Goal: Check status: Check status

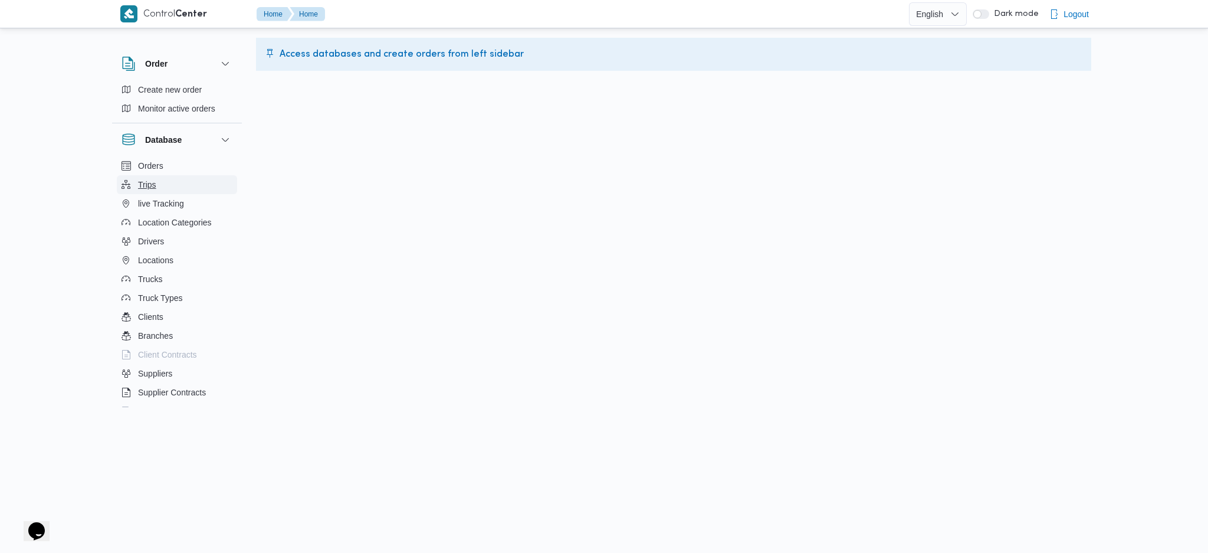
click at [189, 188] on button "Trips" at bounding box center [177, 184] width 120 height 19
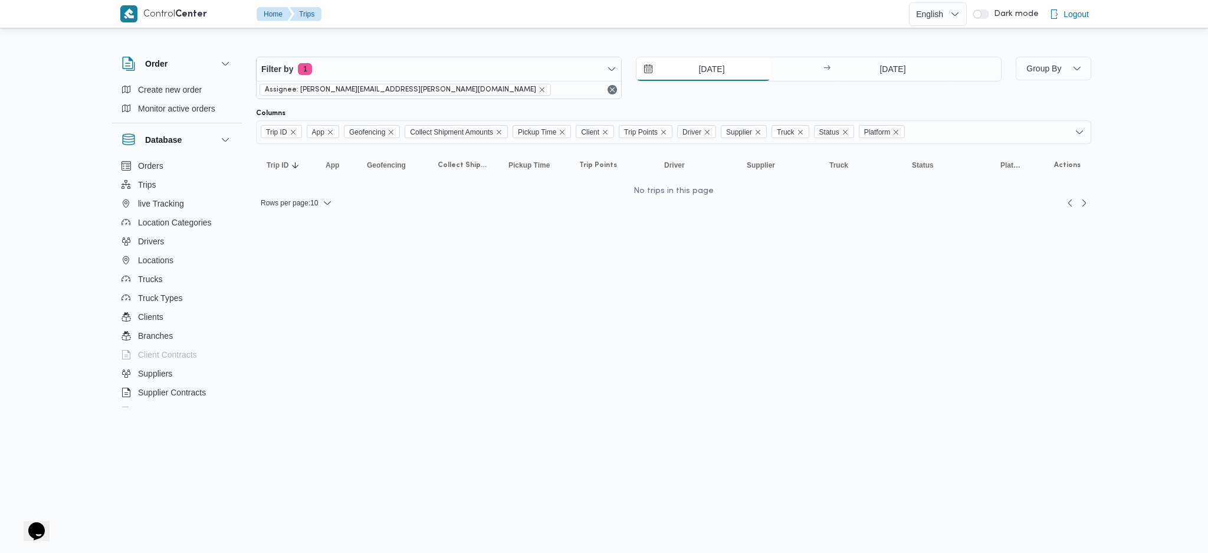
click at [725, 65] on input "[DATE]" at bounding box center [703, 69] width 134 height 24
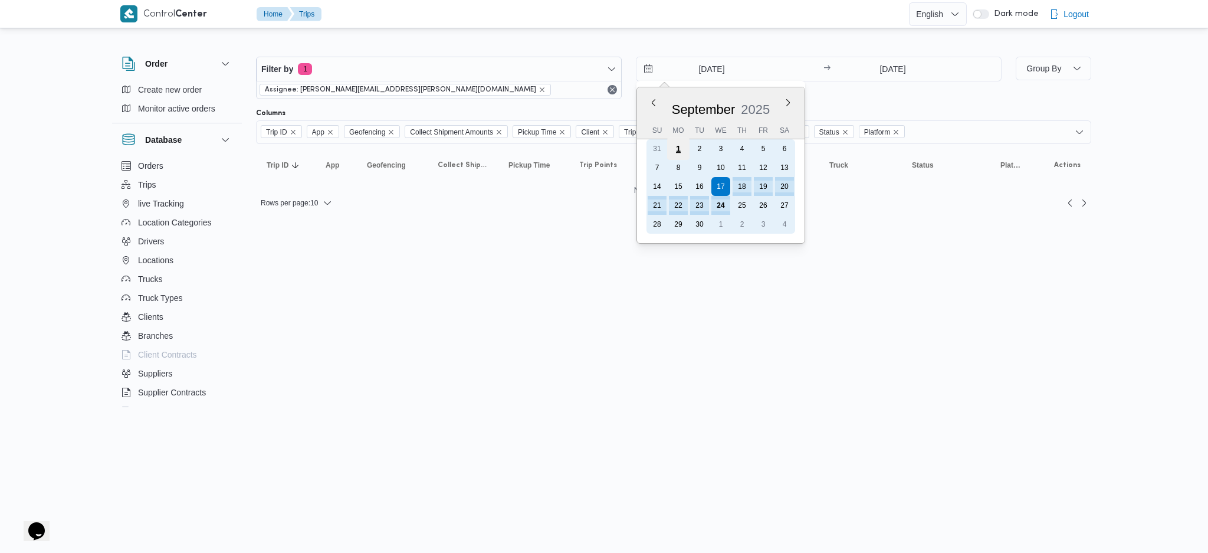
click at [676, 147] on div "1" at bounding box center [678, 148] width 22 height 22
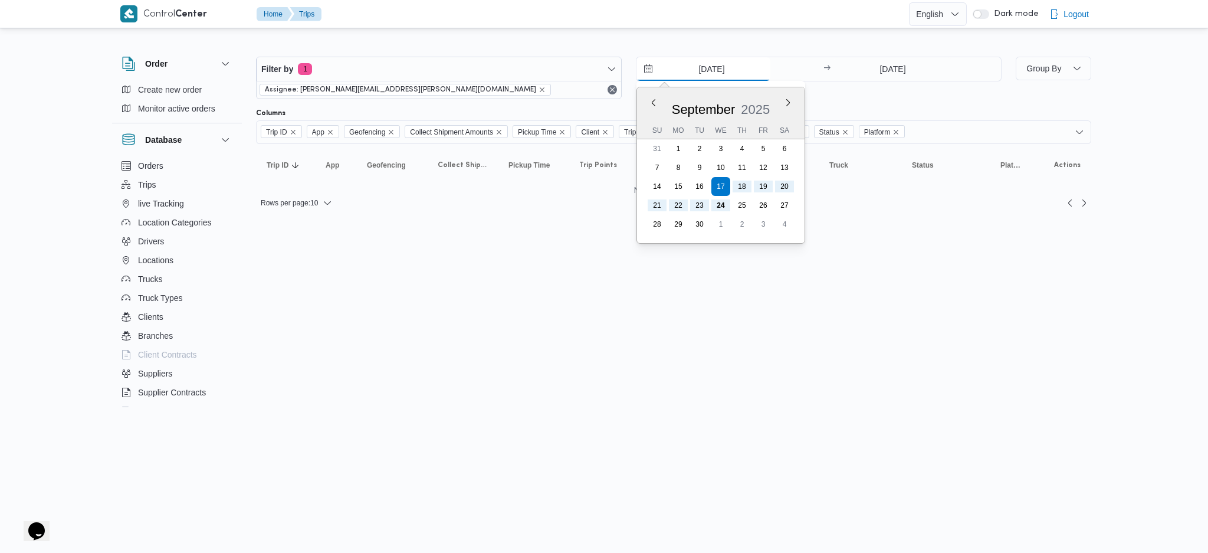
type input "[DATE]"
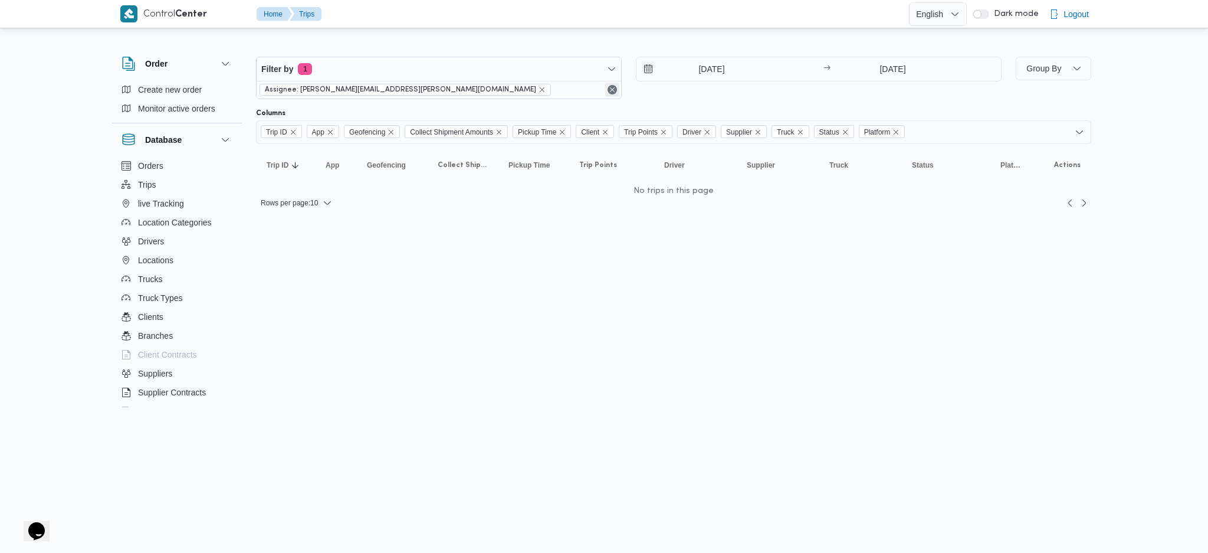
click at [612, 93] on button "Remove" at bounding box center [612, 90] width 14 height 14
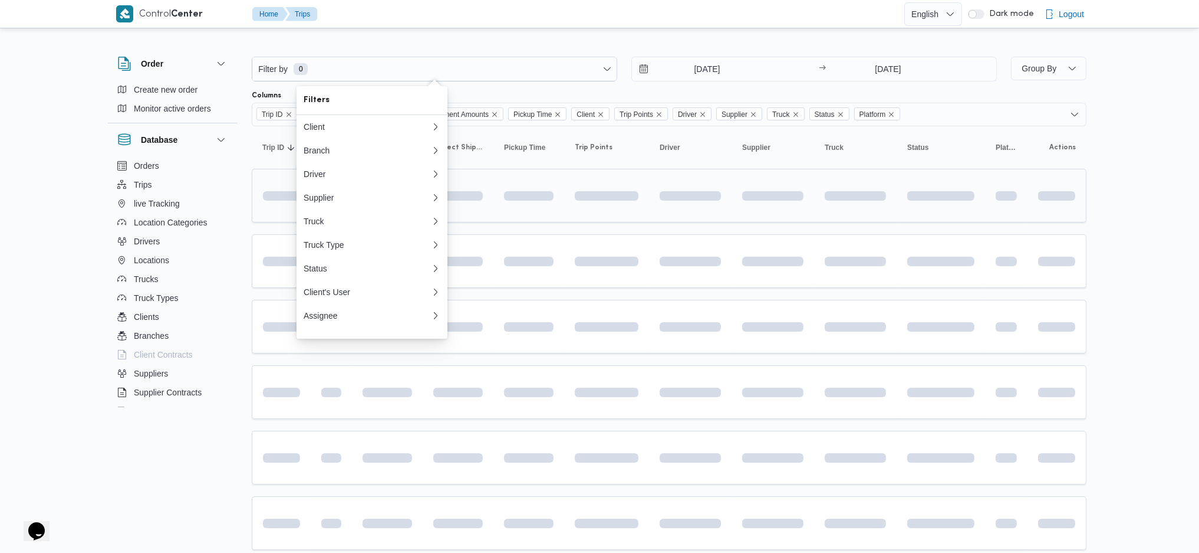
click at [285, 197] on span at bounding box center [270, 195] width 82 height 9
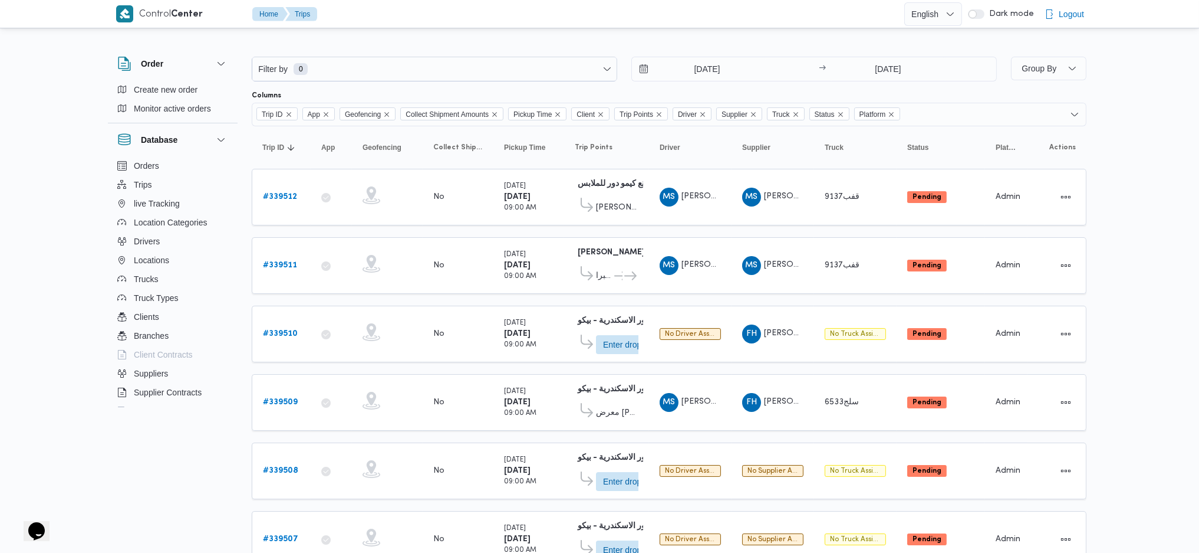
click at [285, 197] on b "# 339512" at bounding box center [280, 197] width 34 height 8
